Goal: Information Seeking & Learning: Check status

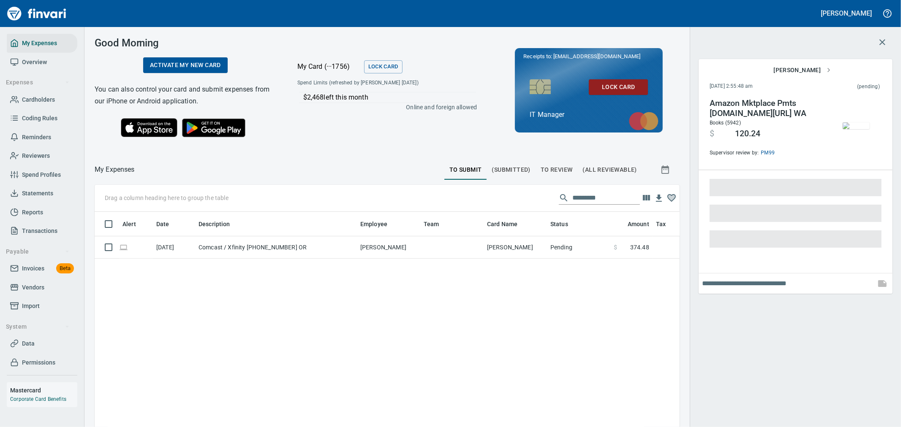
scroll to position [319, 571]
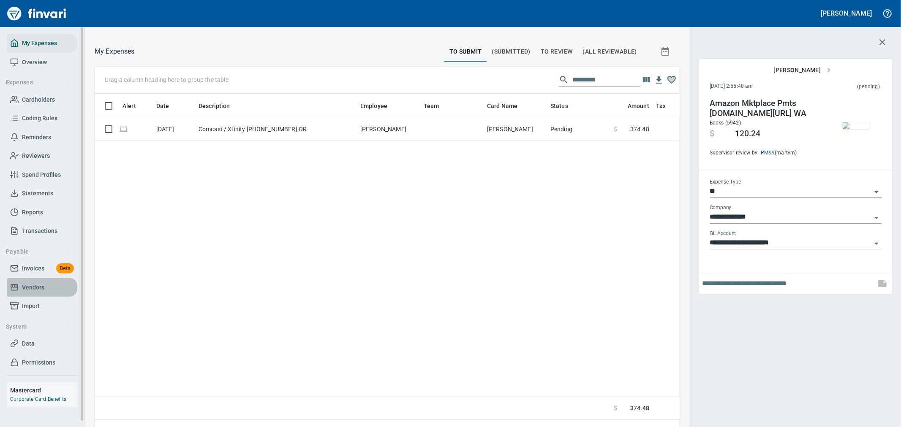
click at [51, 283] on span "Vendors" at bounding box center [42, 288] width 64 height 11
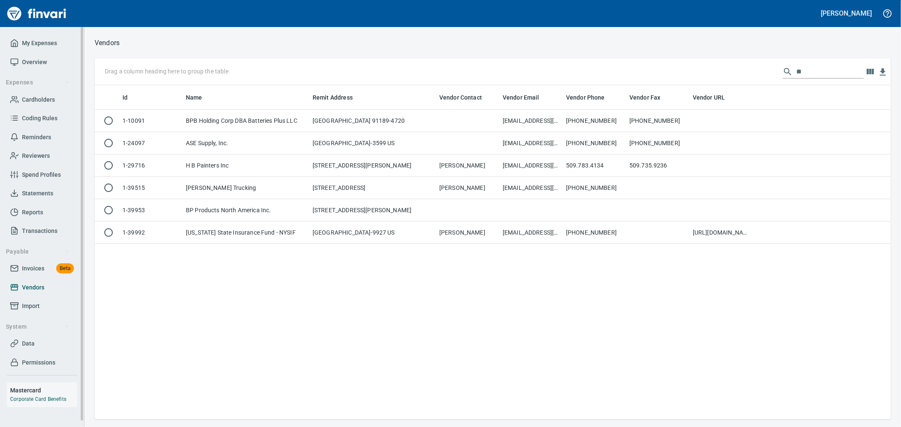
scroll to position [327, 789]
drag, startPoint x: 789, startPoint y: 72, endPoint x: 661, endPoint y: 82, distance: 128.8
click at [666, 81] on div "Drag a column heading here to group the table **" at bounding box center [493, 71] width 796 height 27
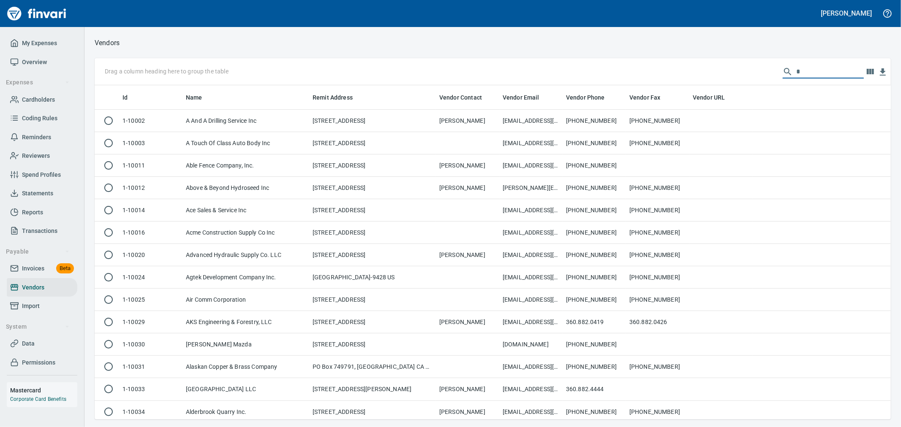
scroll to position [327, 782]
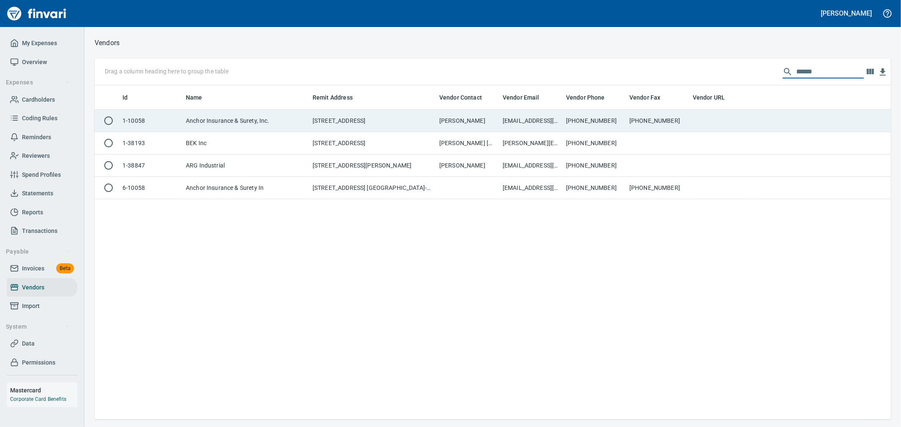
type input "******"
click at [584, 114] on td "[PHONE_NUMBER]" at bounding box center [594, 121] width 63 height 22
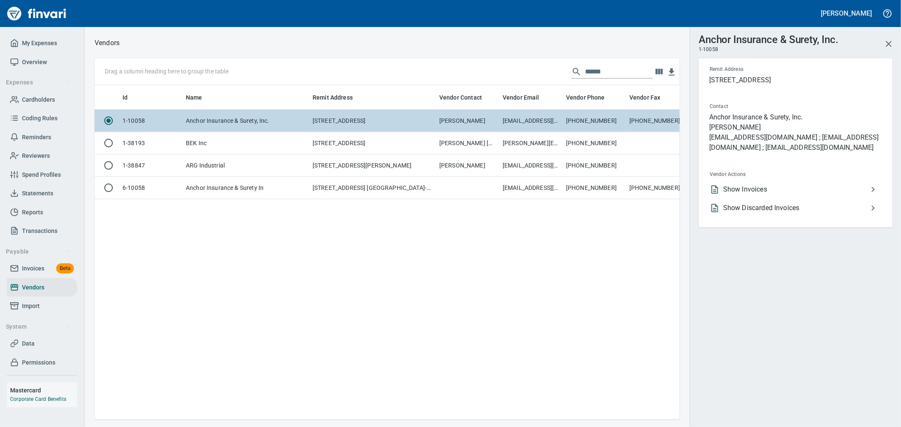
scroll to position [320, 578]
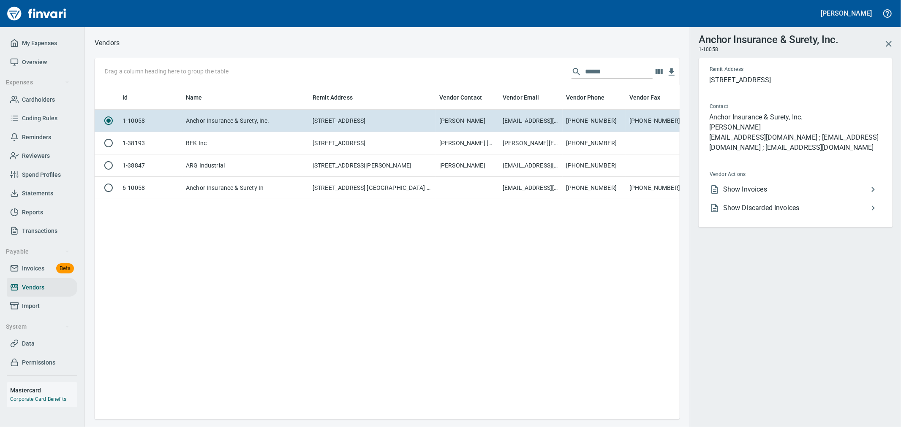
click at [762, 195] on li "Show Invoices" at bounding box center [792, 189] width 179 height 19
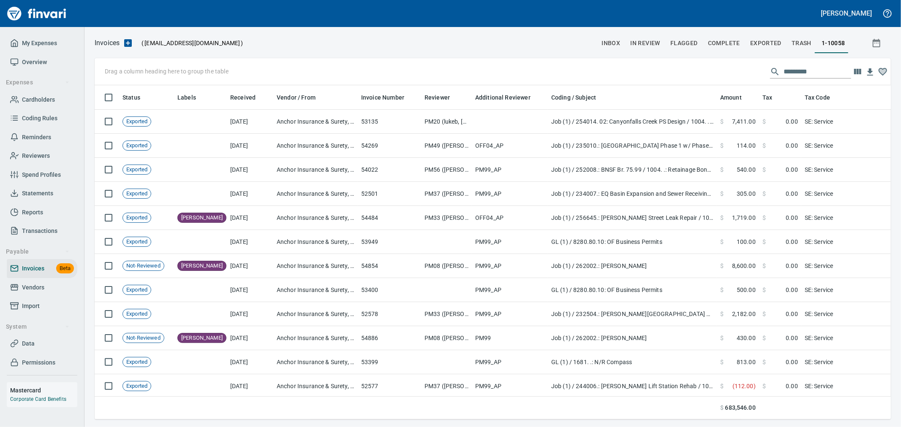
click at [827, 69] on input "text" at bounding box center [817, 72] width 68 height 14
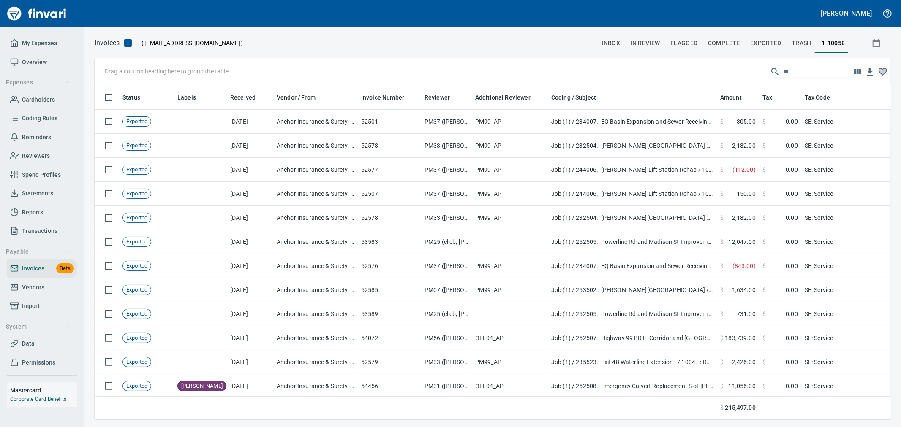
type input "*"
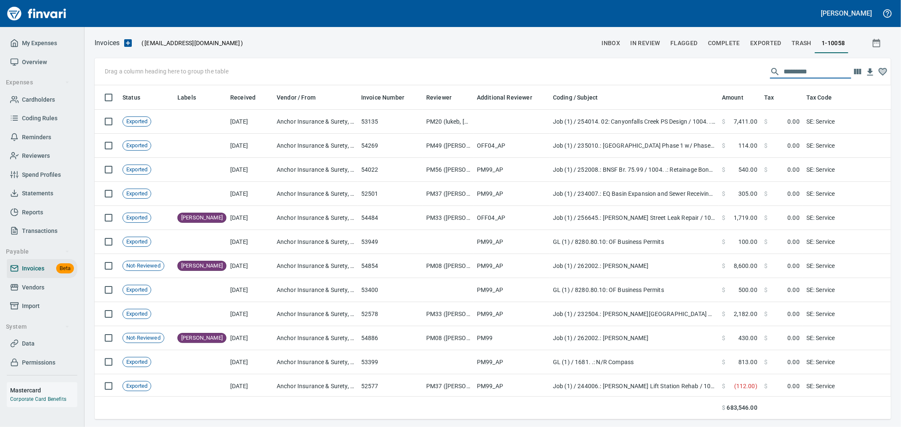
click at [419, 103] on body "[PERSON_NAME] My Expenses Overview Expenses Cardholders Coding Rules Reminders …" at bounding box center [450, 213] width 901 height 427
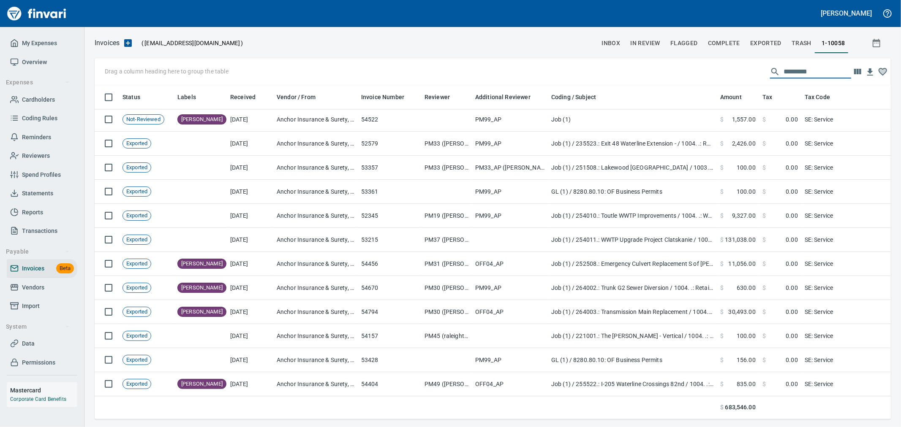
scroll to position [1416, 0]
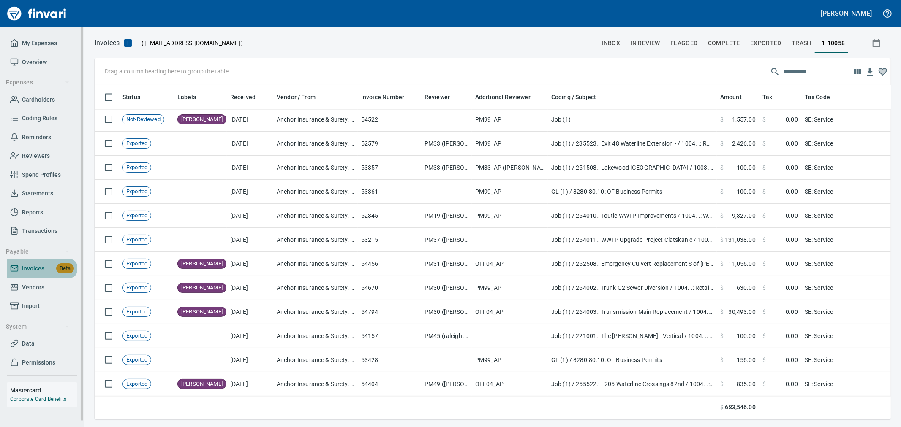
click at [35, 272] on span "Invoices" at bounding box center [33, 269] width 22 height 11
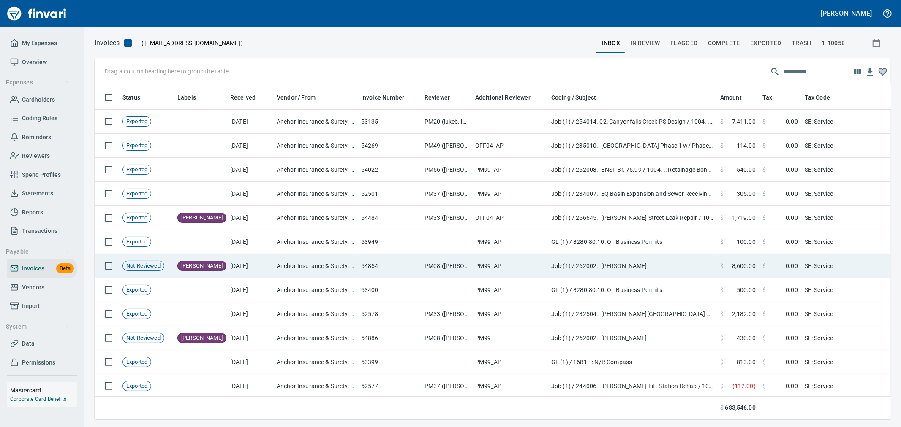
scroll to position [320, 782]
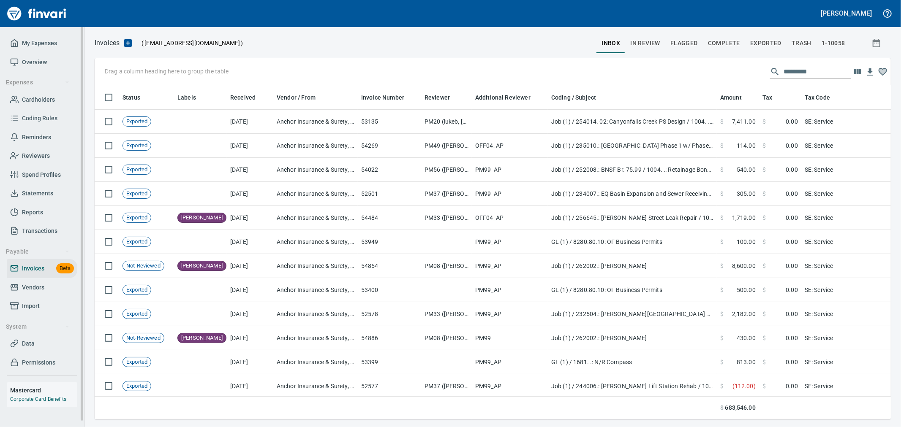
click at [30, 285] on span "Vendors" at bounding box center [33, 288] width 22 height 11
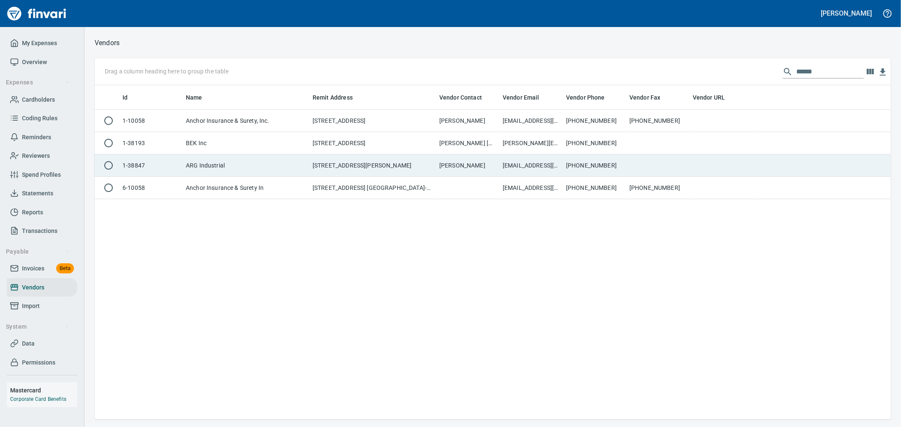
scroll to position [327, 789]
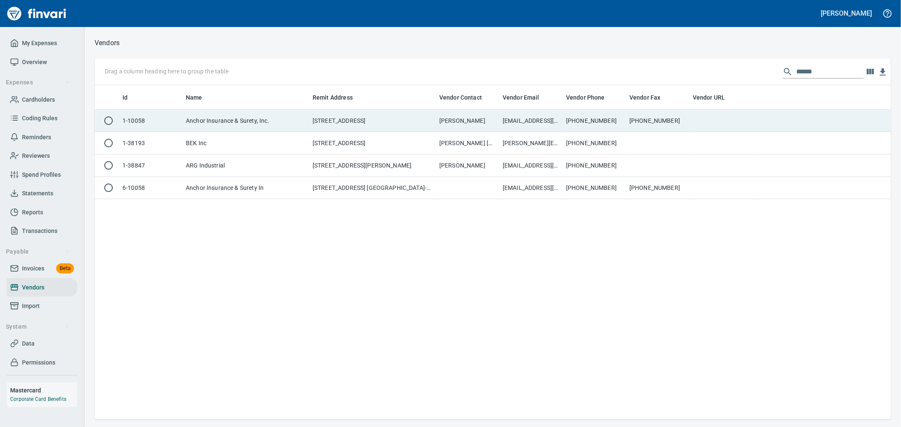
click at [445, 130] on td "[PERSON_NAME]" at bounding box center [467, 121] width 63 height 22
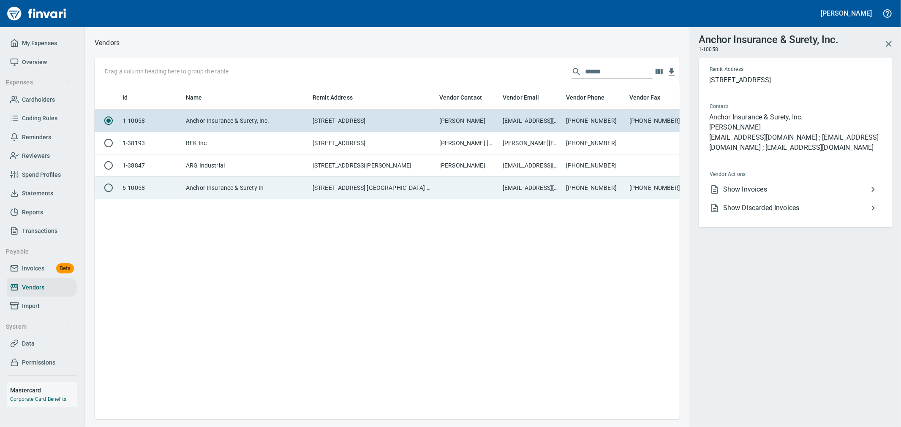
scroll to position [320, 578]
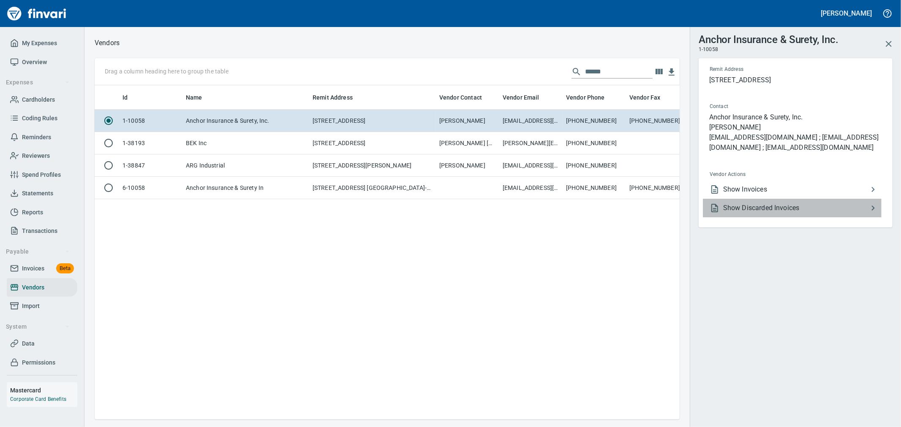
click at [777, 212] on span "Show Discarded Invoices" at bounding box center [795, 208] width 145 height 10
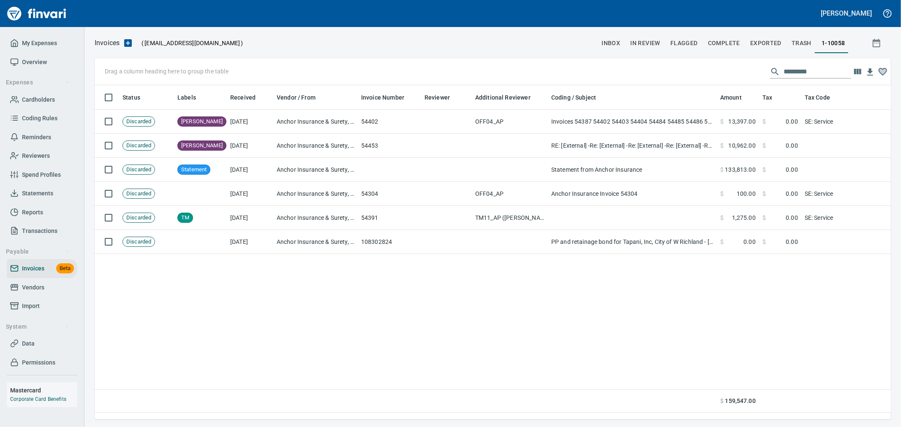
scroll to position [320, 789]
click at [30, 291] on span "Vendors" at bounding box center [33, 288] width 22 height 11
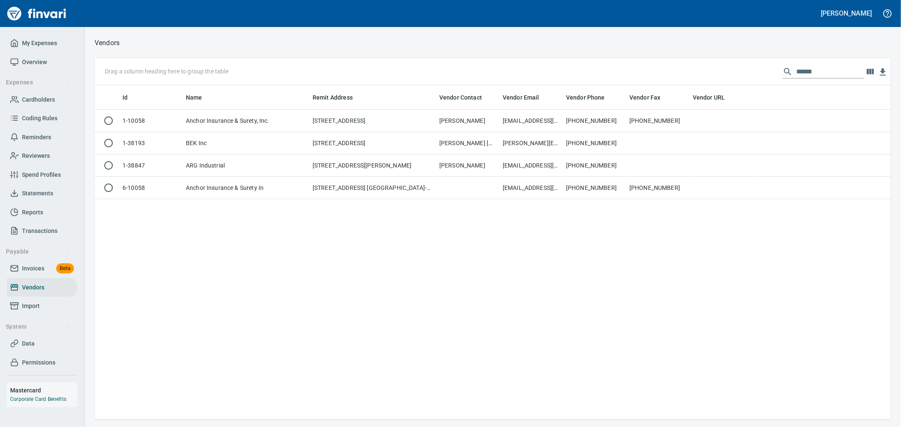
scroll to position [1, 1]
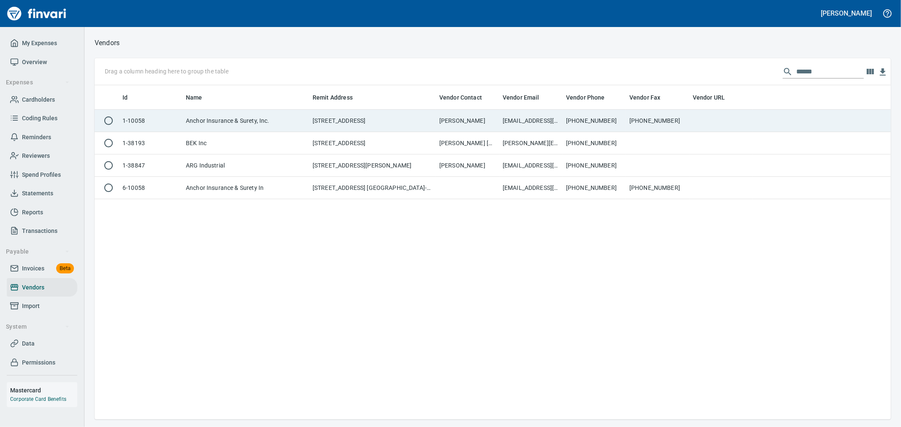
click at [293, 115] on td "Anchor Insurance & Surety, Inc." at bounding box center [245, 121] width 127 height 22
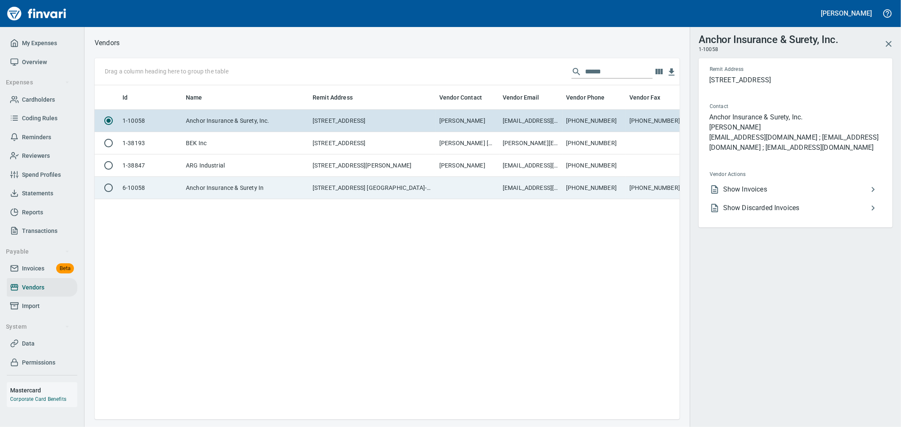
scroll to position [320, 578]
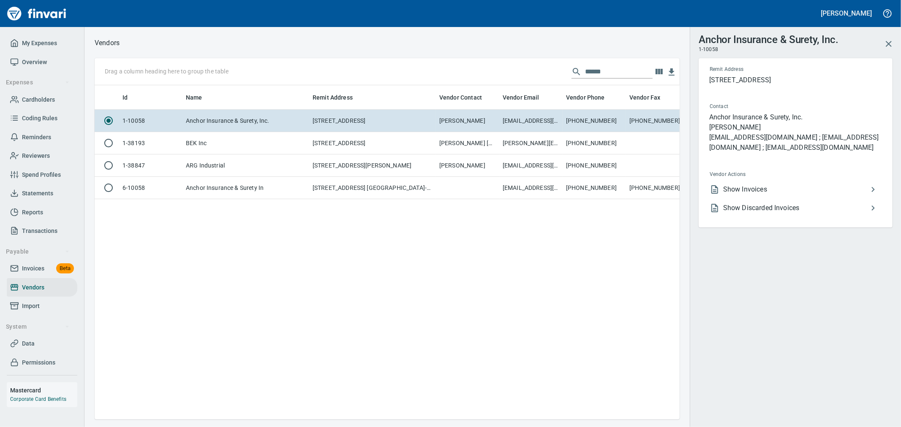
click at [769, 188] on span "Show Invoices" at bounding box center [795, 190] width 145 height 10
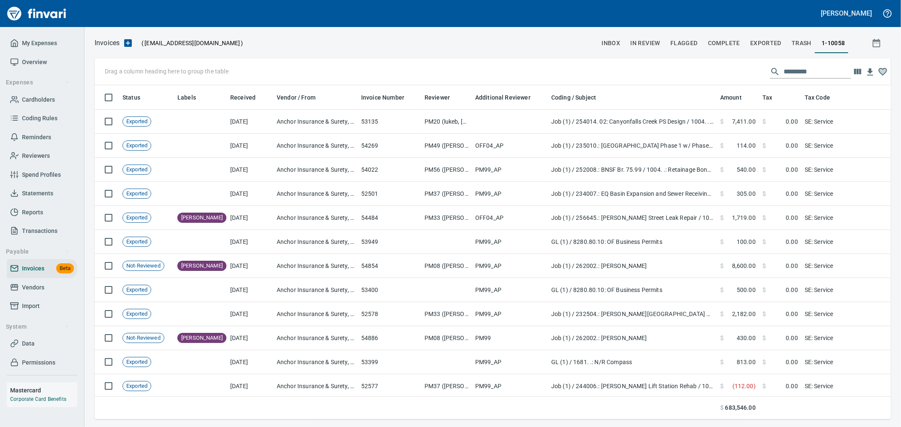
scroll to position [320, 782]
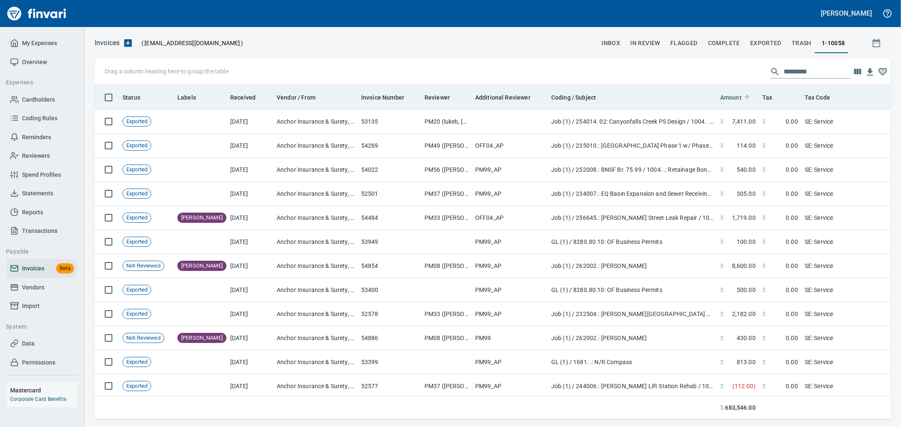
click at [743, 99] on icon at bounding box center [747, 98] width 8 height 8
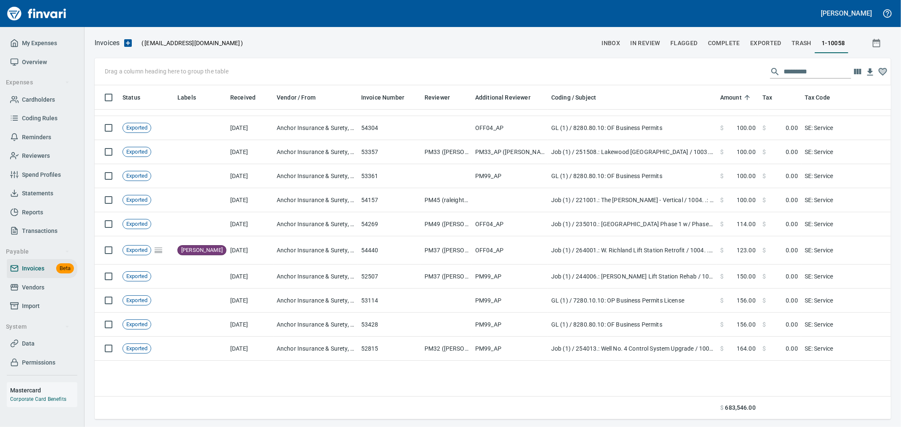
scroll to position [0, 0]
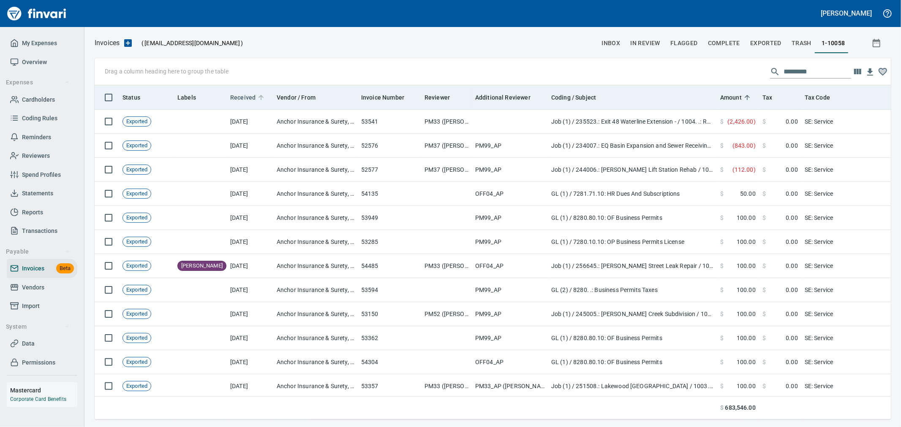
click at [237, 94] on span "Received" at bounding box center [242, 97] width 25 height 10
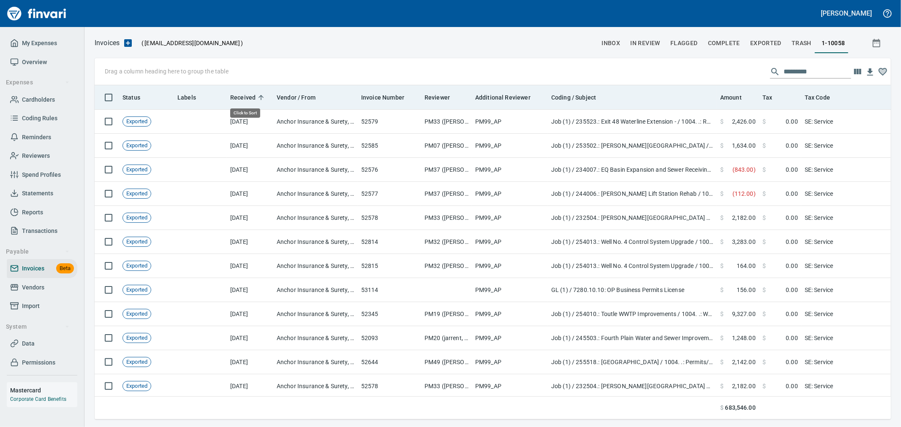
click at [242, 95] on span "Received" at bounding box center [242, 97] width 25 height 10
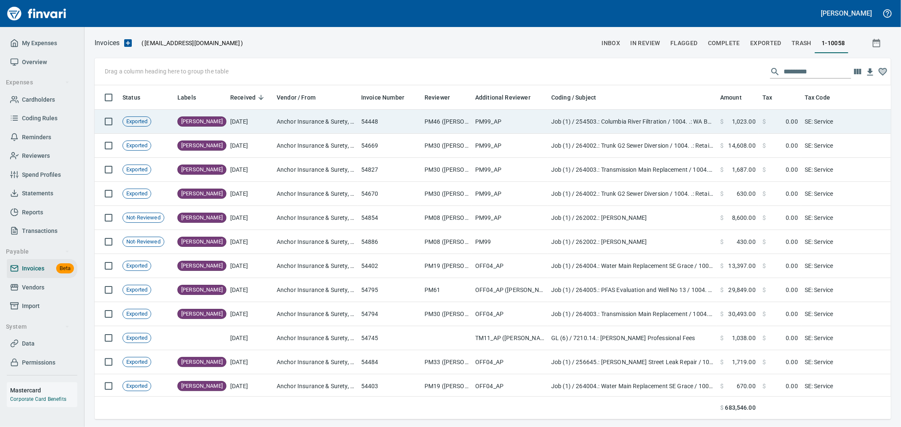
scroll to position [320, 782]
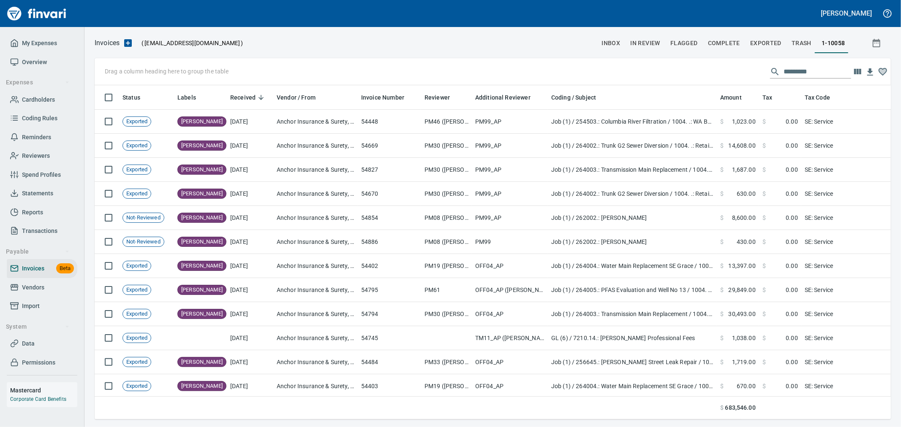
click at [612, 46] on span "inbox" at bounding box center [610, 43] width 19 height 11
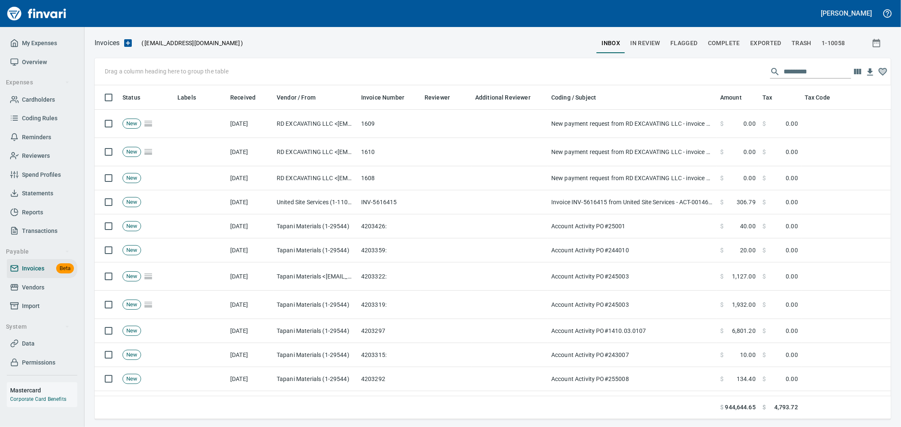
scroll to position [320, 782]
click at [796, 70] on input "text" at bounding box center [817, 72] width 68 height 14
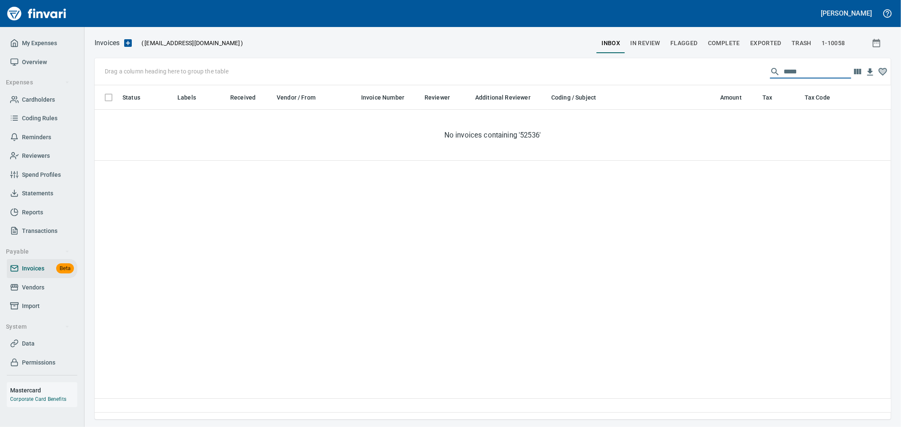
type input "******"
click at [634, 43] on span "In Review" at bounding box center [645, 43] width 30 height 11
click at [820, 73] on input "******" at bounding box center [817, 72] width 68 height 14
click at [721, 47] on span "Complete" at bounding box center [724, 43] width 32 height 11
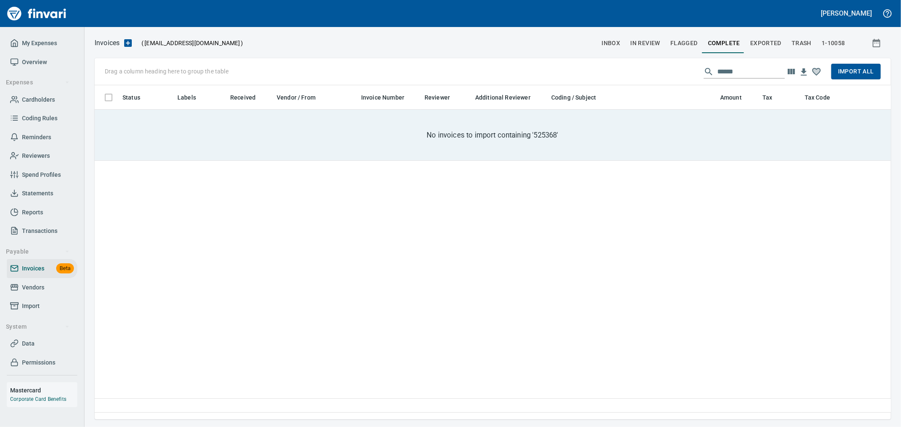
scroll to position [320, 789]
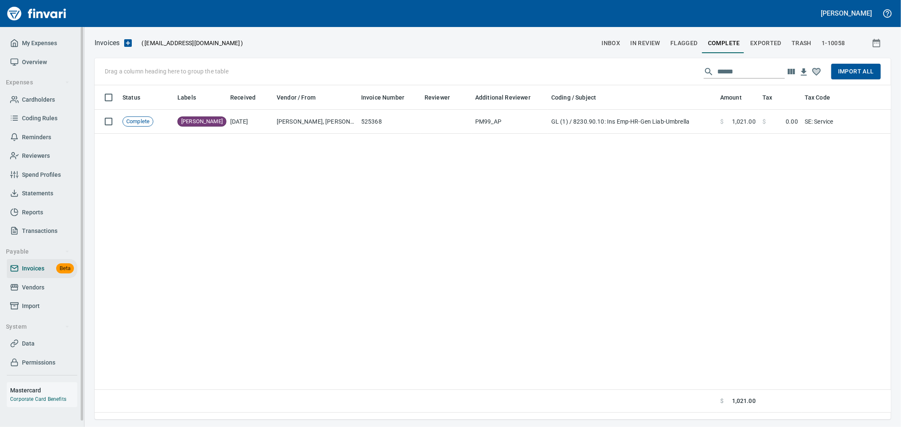
click at [36, 289] on span "Vendors" at bounding box center [33, 288] width 22 height 11
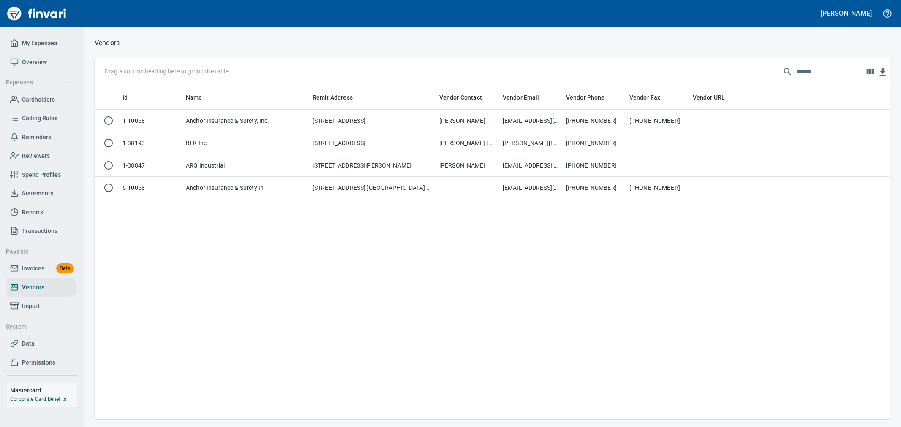
scroll to position [327, 789]
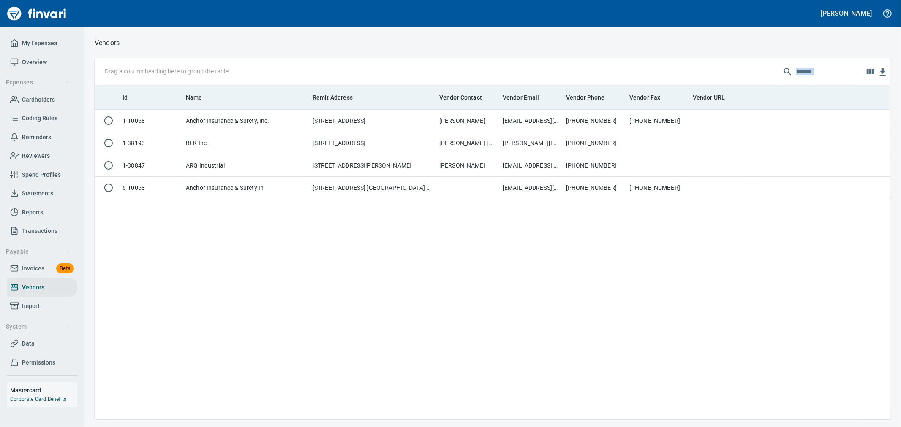
drag, startPoint x: 764, startPoint y: 90, endPoint x: 737, endPoint y: 90, distance: 27.0
click at [737, 90] on div "Drag a column heading here to group the table ****** Id Name Remit Address Vend…" at bounding box center [493, 239] width 796 height 362
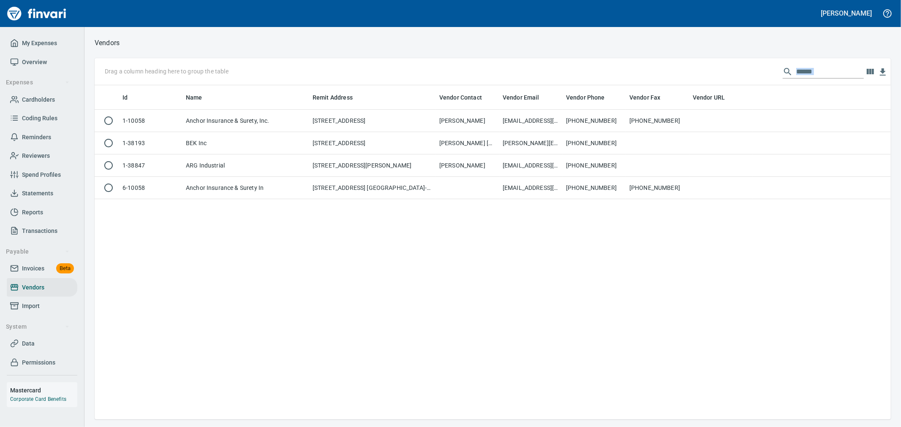
click at [811, 67] on input "******" at bounding box center [830, 72] width 68 height 14
drag, startPoint x: 821, startPoint y: 73, endPoint x: 631, endPoint y: 78, distance: 189.3
click at [631, 78] on div "Drag a column heading here to group the table ******" at bounding box center [493, 71] width 796 height 27
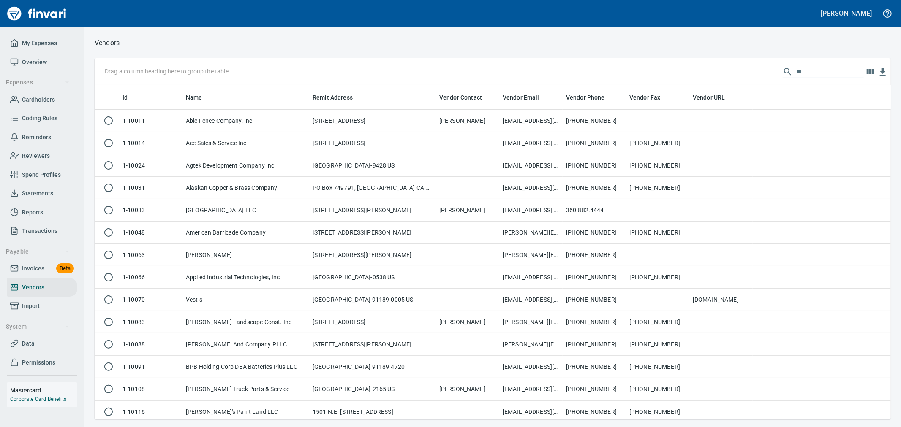
scroll to position [327, 782]
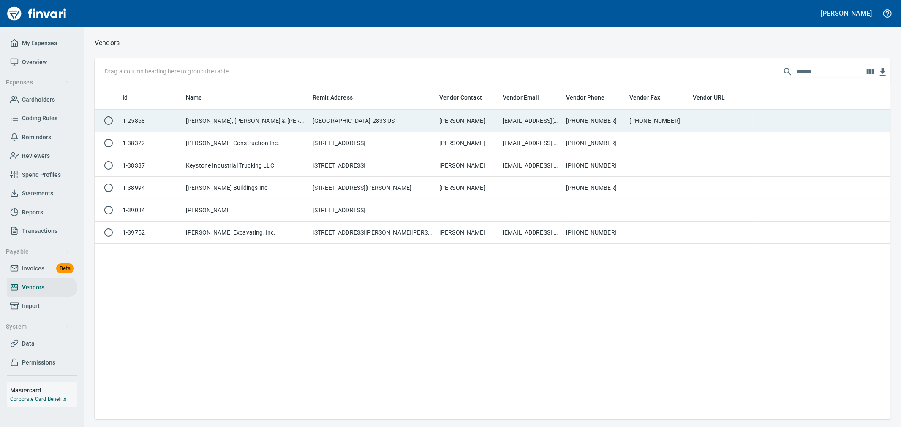
type input "******"
click at [514, 119] on td "[EMAIL_ADDRESS][DOMAIN_NAME]" at bounding box center [530, 121] width 63 height 22
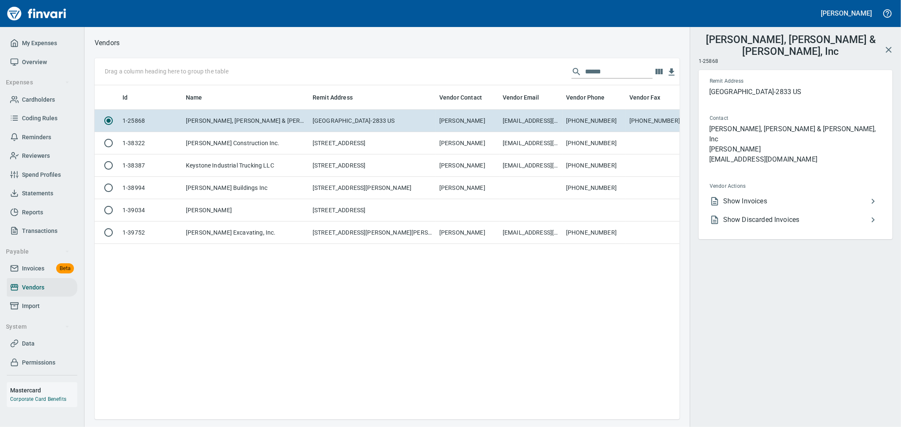
scroll to position [320, 578]
click at [836, 196] on span "Show Invoices" at bounding box center [795, 201] width 145 height 10
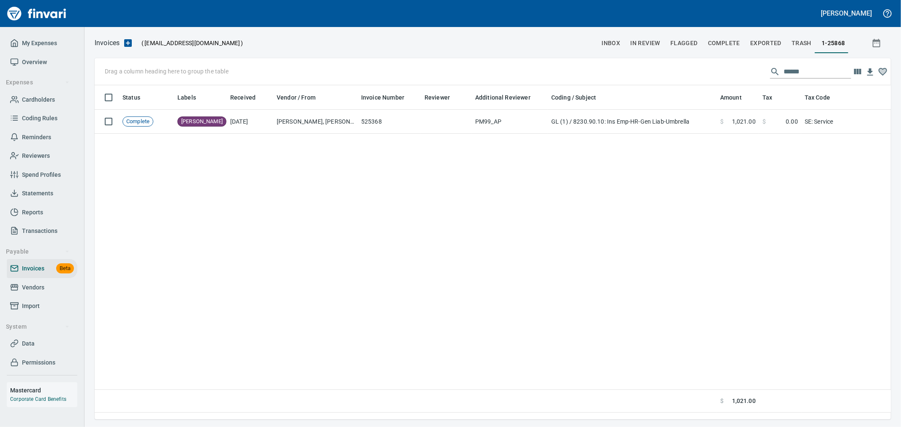
scroll to position [320, 789]
drag, startPoint x: 811, startPoint y: 78, endPoint x: 743, endPoint y: 65, distance: 69.2
click at [743, 65] on div "Drag a column heading here to group the table ******" at bounding box center [493, 71] width 796 height 27
click at [799, 74] on input "******" at bounding box center [817, 72] width 68 height 14
click at [789, 71] on input "******" at bounding box center [817, 72] width 68 height 14
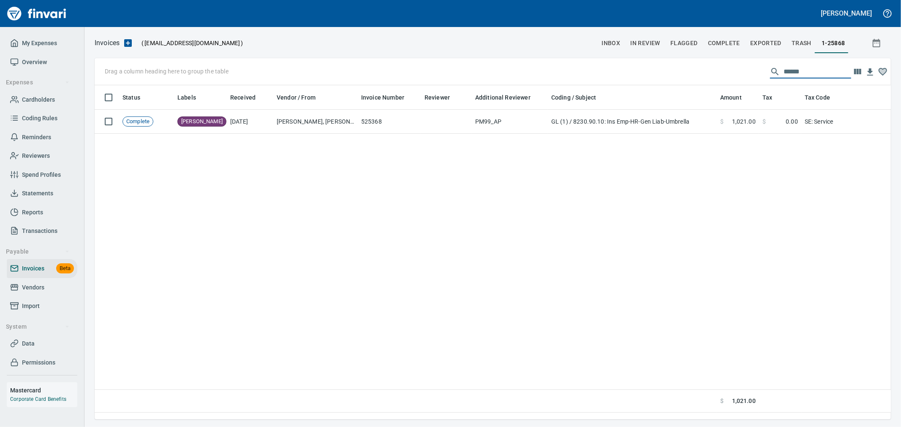
drag, startPoint x: 725, startPoint y: 72, endPoint x: 715, endPoint y: 73, distance: 10.2
click at [720, 73] on div "Drag a column heading here to group the table ******" at bounding box center [493, 71] width 796 height 27
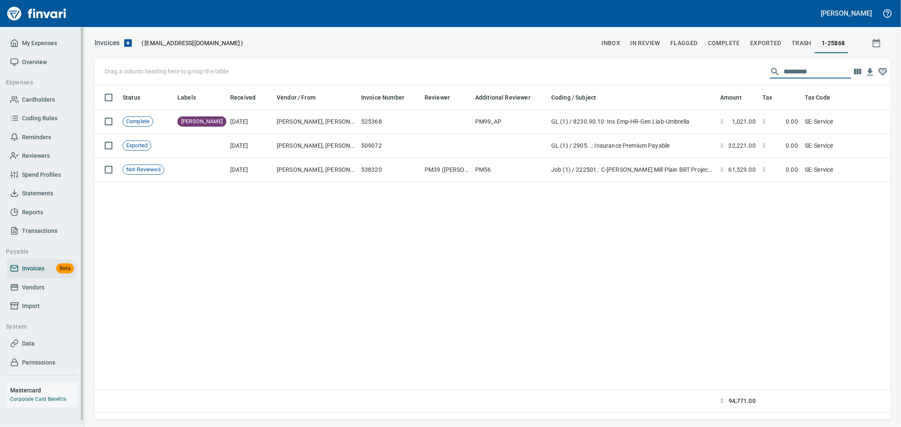
click at [43, 285] on span "Vendors" at bounding box center [33, 288] width 22 height 11
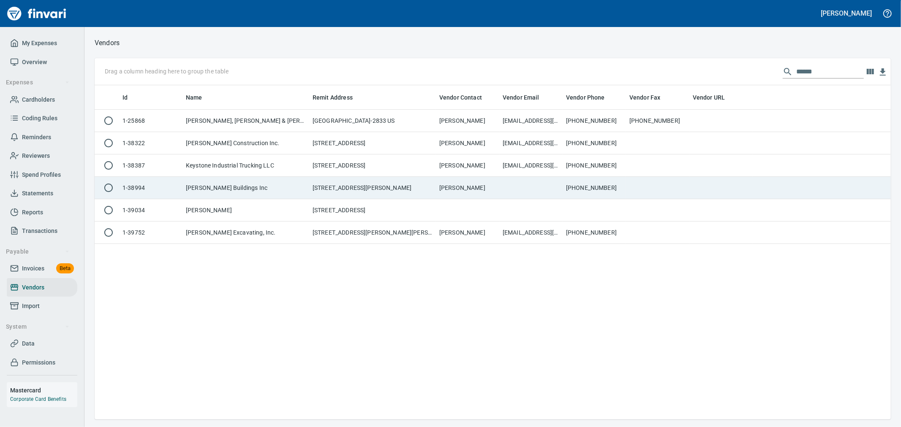
scroll to position [1, 1]
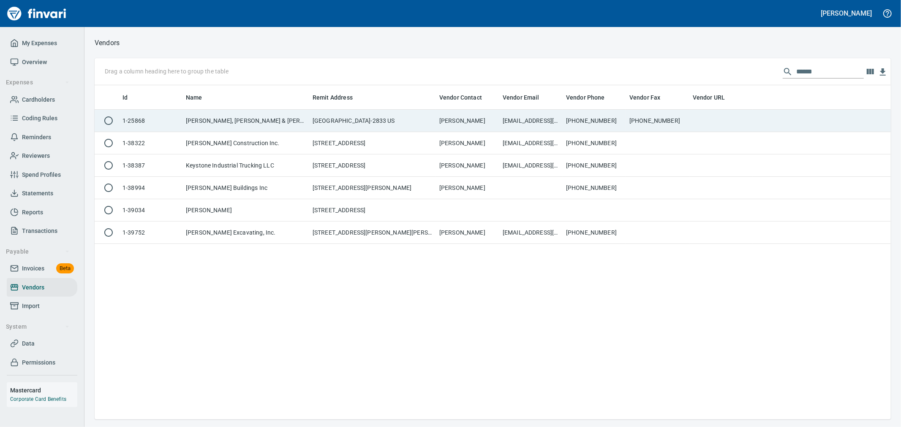
click at [269, 116] on td "[PERSON_NAME], [PERSON_NAME] & [PERSON_NAME], Inc" at bounding box center [245, 121] width 127 height 22
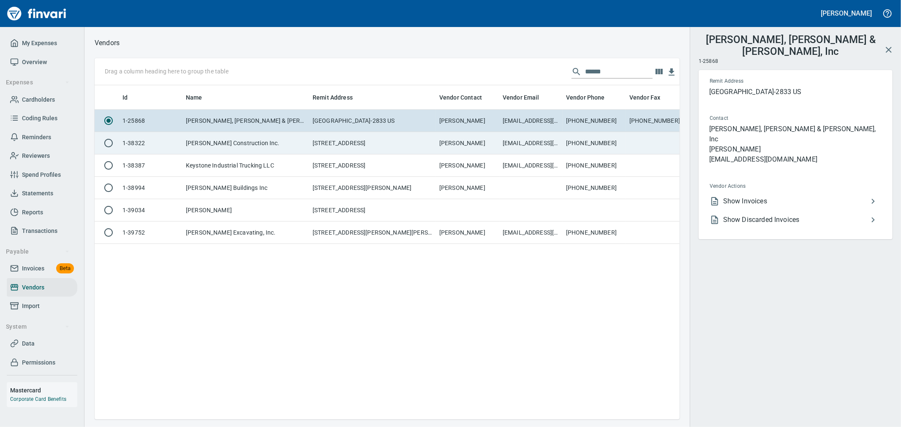
scroll to position [320, 578]
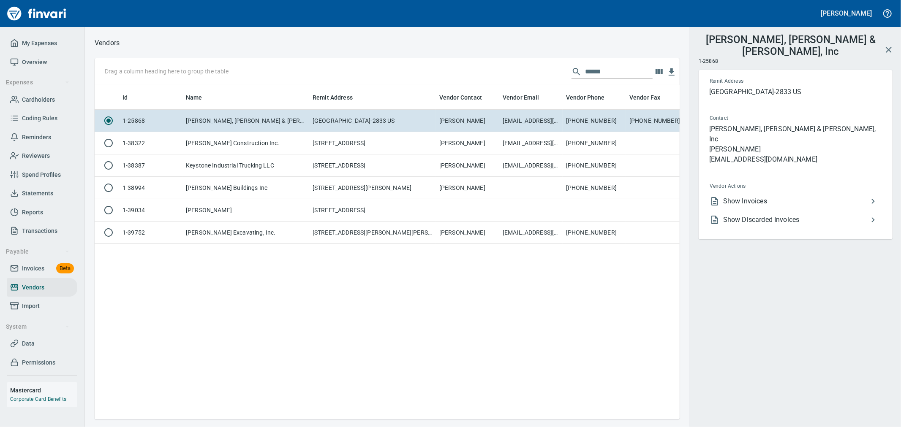
click at [748, 192] on li "Show Invoices" at bounding box center [792, 201] width 179 height 19
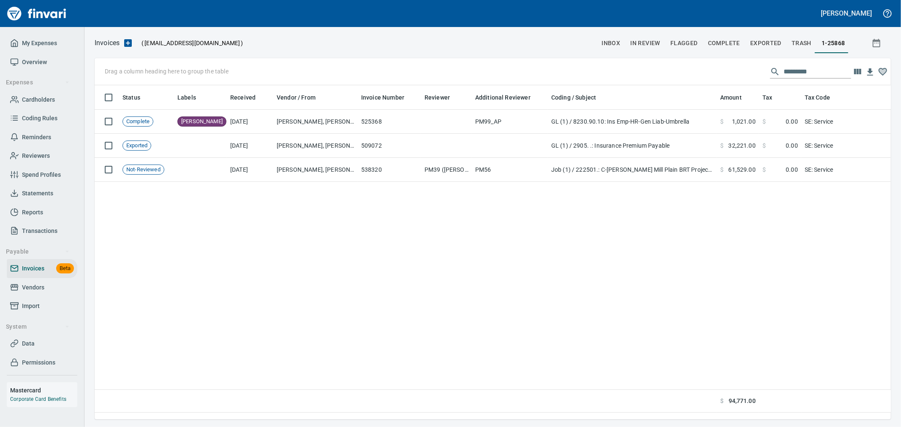
scroll to position [320, 789]
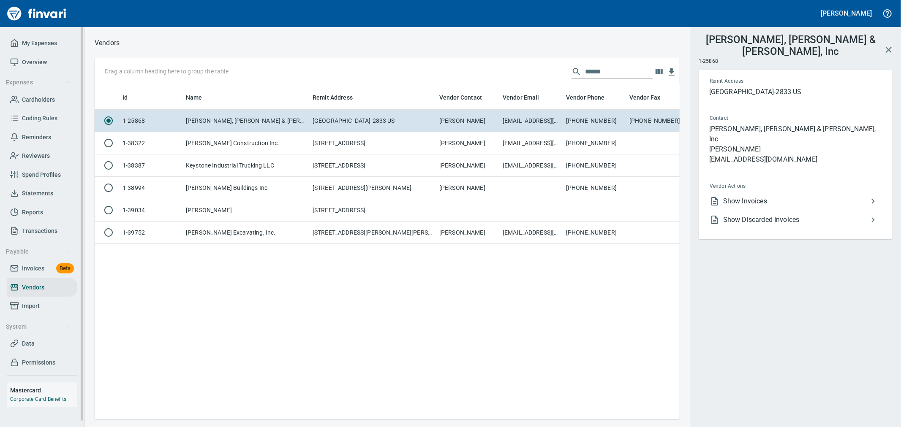
scroll to position [320, 578]
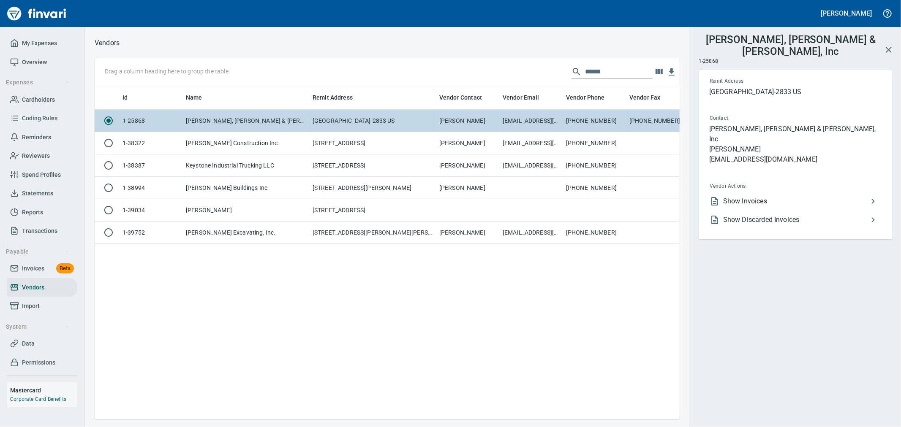
click at [298, 124] on td "[PERSON_NAME], [PERSON_NAME] & [PERSON_NAME], Inc" at bounding box center [245, 121] width 127 height 22
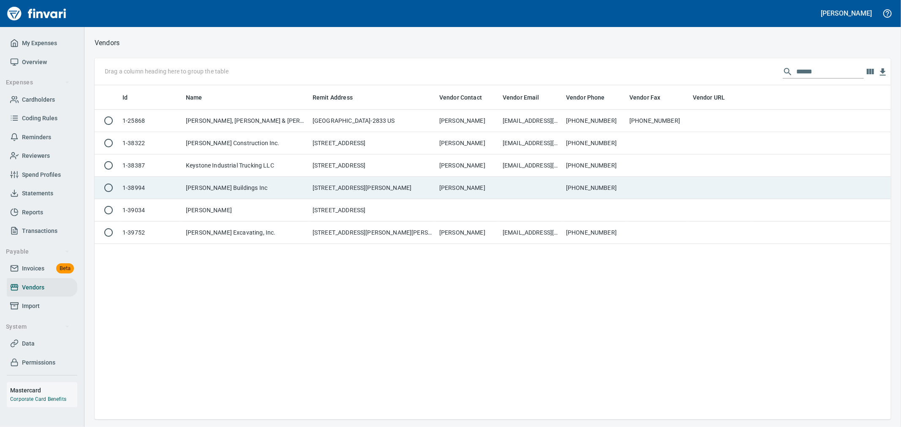
scroll to position [1, 1]
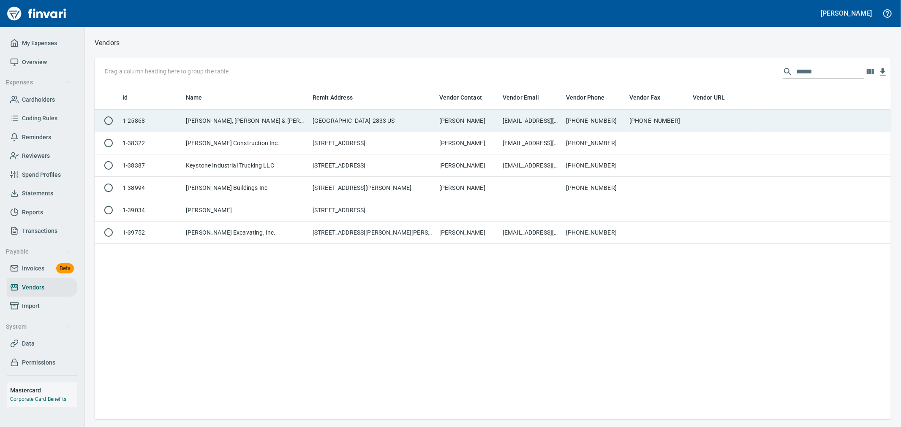
click at [627, 120] on td "[PHONE_NUMBER]" at bounding box center [657, 121] width 63 height 22
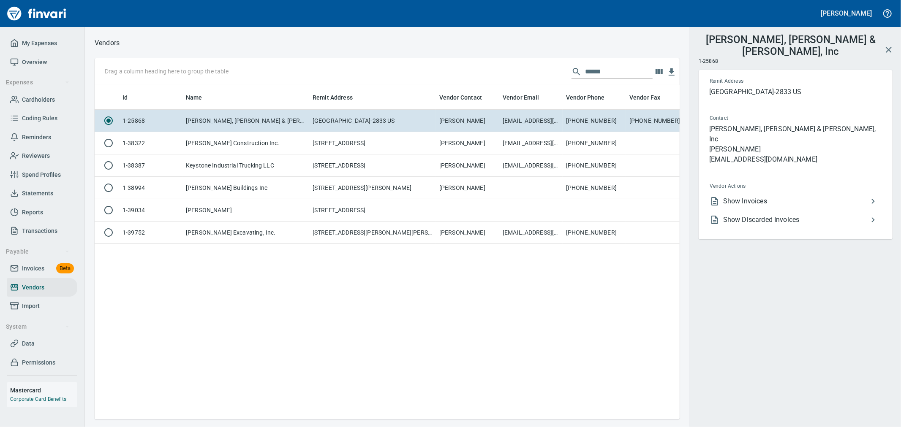
scroll to position [320, 578]
click at [767, 215] on span "Show Discarded Invoices" at bounding box center [795, 220] width 145 height 10
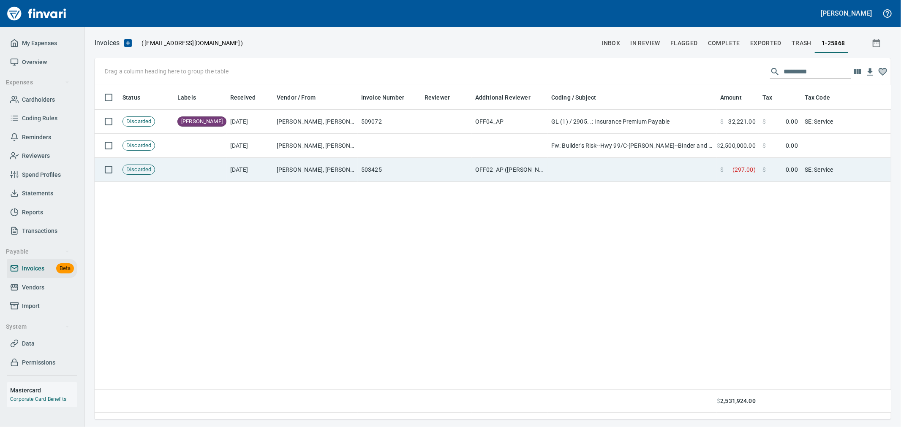
scroll to position [320, 789]
